Goal: Task Accomplishment & Management: Use online tool/utility

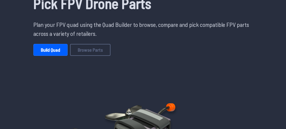
scroll to position [63, 0]
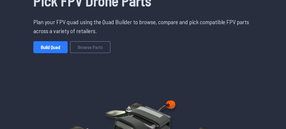
click at [47, 47] on link "Build Quad" at bounding box center [50, 47] width 34 height 12
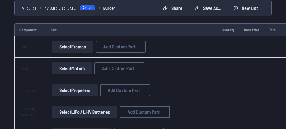
scroll to position [57, 0]
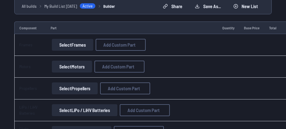
click at [74, 44] on button "Select Frames" at bounding box center [72, 45] width 41 height 12
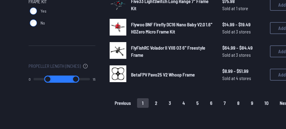
scroll to position [459, 0]
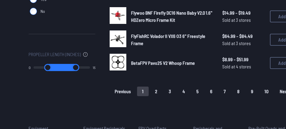
click at [158, 88] on button "2" at bounding box center [156, 91] width 13 height 10
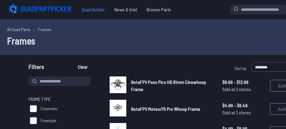
click at [98, 9] on span "Quad Builder" at bounding box center [93, 10] width 33 height 12
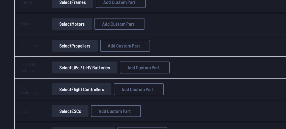
scroll to position [91, 0]
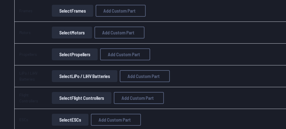
click at [63, 33] on button "Select Motors" at bounding box center [72, 33] width 40 height 12
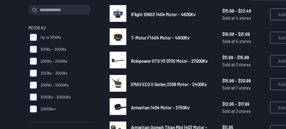
scroll to position [80, 0]
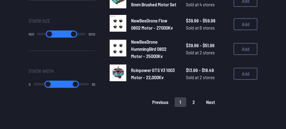
scroll to position [479, 0]
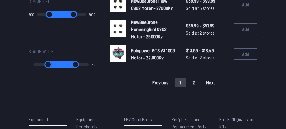
click at [195, 84] on button "2" at bounding box center [193, 82] width 13 height 10
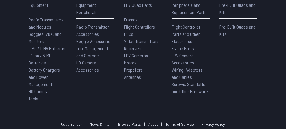
scroll to position [282, 0]
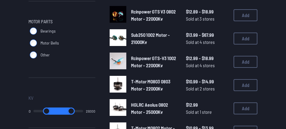
scroll to position [479, 0]
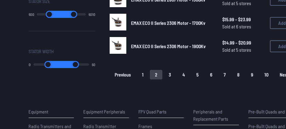
scroll to position [80, 0]
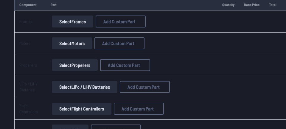
scroll to position [91, 0]
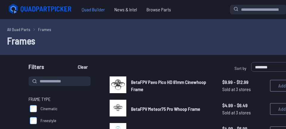
click at [97, 10] on span "Quad Builder" at bounding box center [93, 10] width 33 height 12
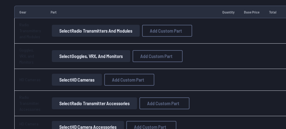
scroll to position [472, 0]
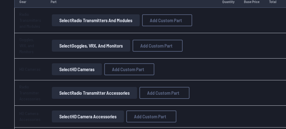
click at [95, 20] on button "Select Radio Transmitters and Modules" at bounding box center [96, 20] width 88 height 12
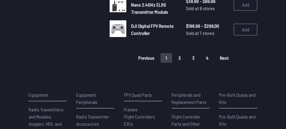
scroll to position [547, 0]
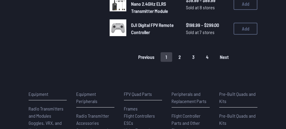
click at [180, 62] on button "2" at bounding box center [179, 57] width 13 height 10
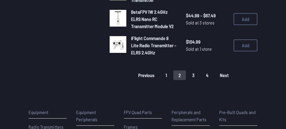
scroll to position [505, 0]
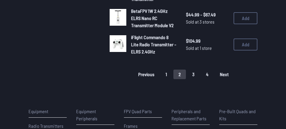
click at [194, 75] on button "3" at bounding box center [193, 74] width 13 height 10
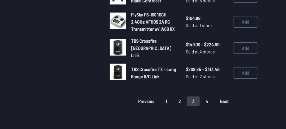
scroll to position [489, 0]
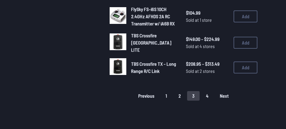
click at [208, 98] on button "4" at bounding box center [207, 96] width 13 height 10
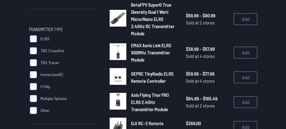
scroll to position [165, 0]
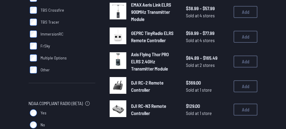
scroll to position [638, 0]
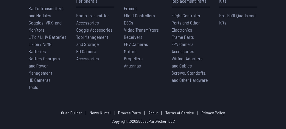
click at [35, 20] on span "Goggles, VRX, and Monitors" at bounding box center [45, 26] width 33 height 13
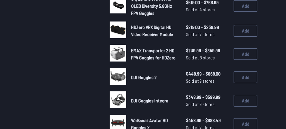
scroll to position [432, 0]
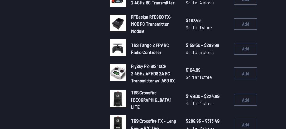
scroll to position [630, 0]
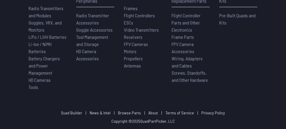
scroll to position [505, 0]
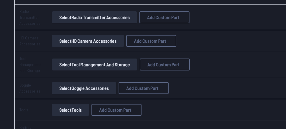
scroll to position [472, 0]
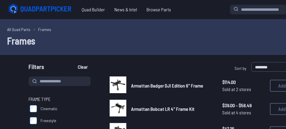
scroll to position [459, 0]
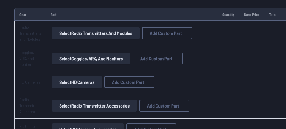
scroll to position [57, 0]
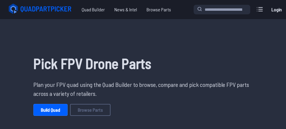
scroll to position [63, 0]
